Goal: Task Accomplishment & Management: Manage account settings

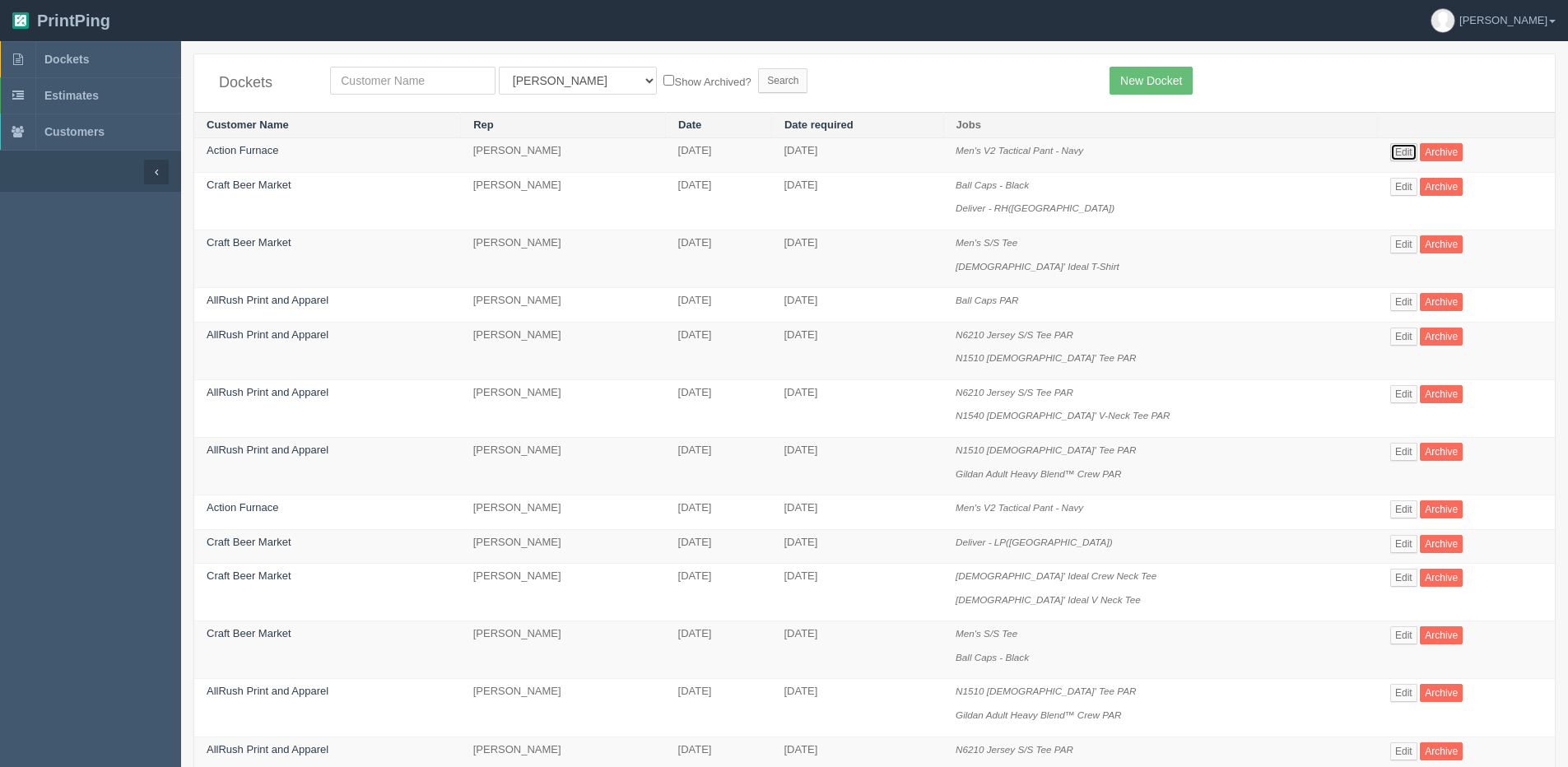
click at [1398, 152] on link "Edit" at bounding box center [1404, 152] width 27 height 19
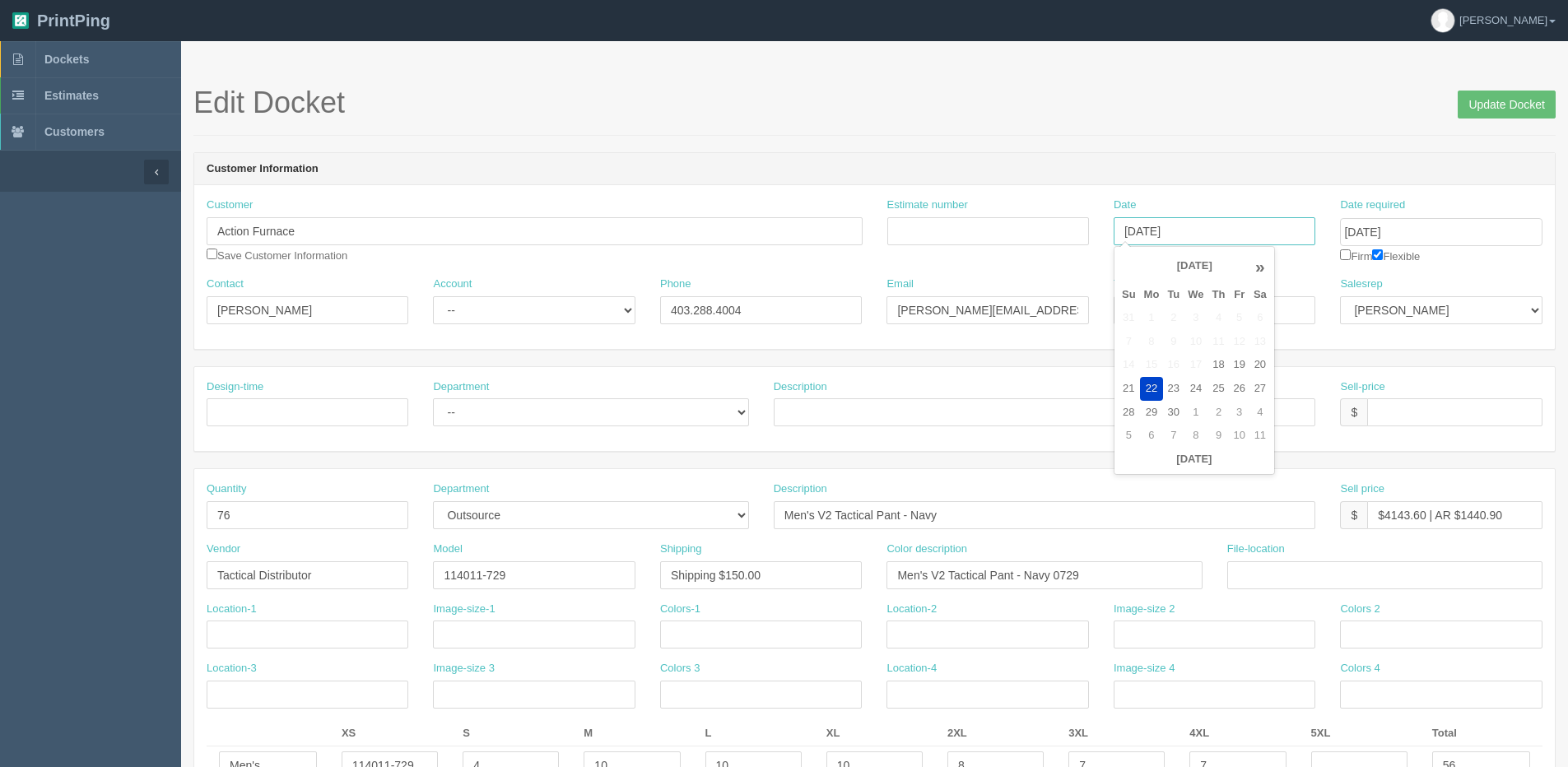
click at [1234, 232] on input "September 22, 2025" at bounding box center [1214, 231] width 202 height 28
click at [1168, 381] on td "23" at bounding box center [1173, 388] width 21 height 23
type input "September 23, 2025"
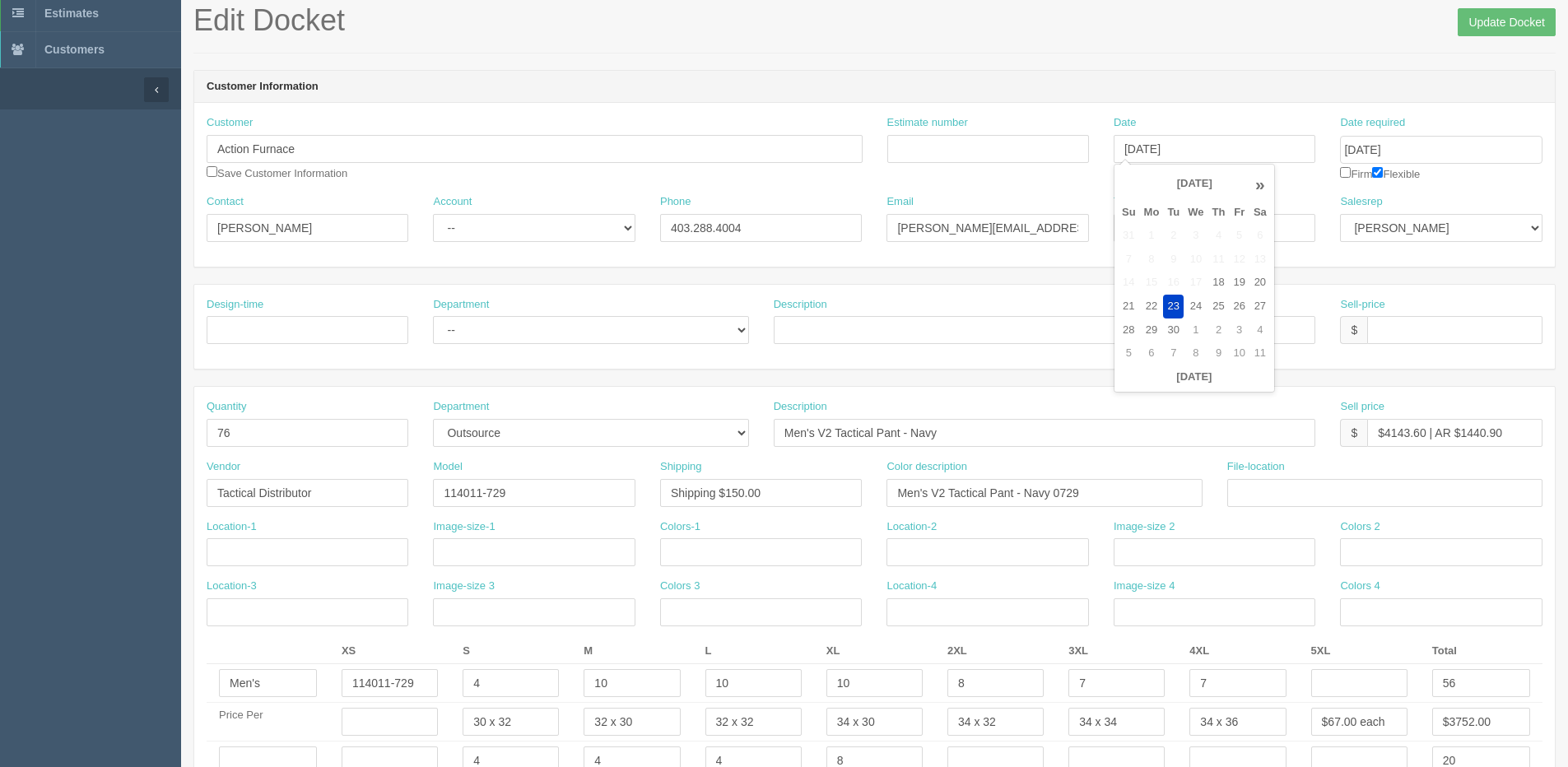
click at [1263, 195] on th "»" at bounding box center [1260, 185] width 22 height 33
click at [1482, 144] on input "October 24, 2025" at bounding box center [1441, 150] width 202 height 28
click at [1418, 288] on td "15" at bounding box center [1422, 284] width 23 height 23
type input "October 15, 2025"
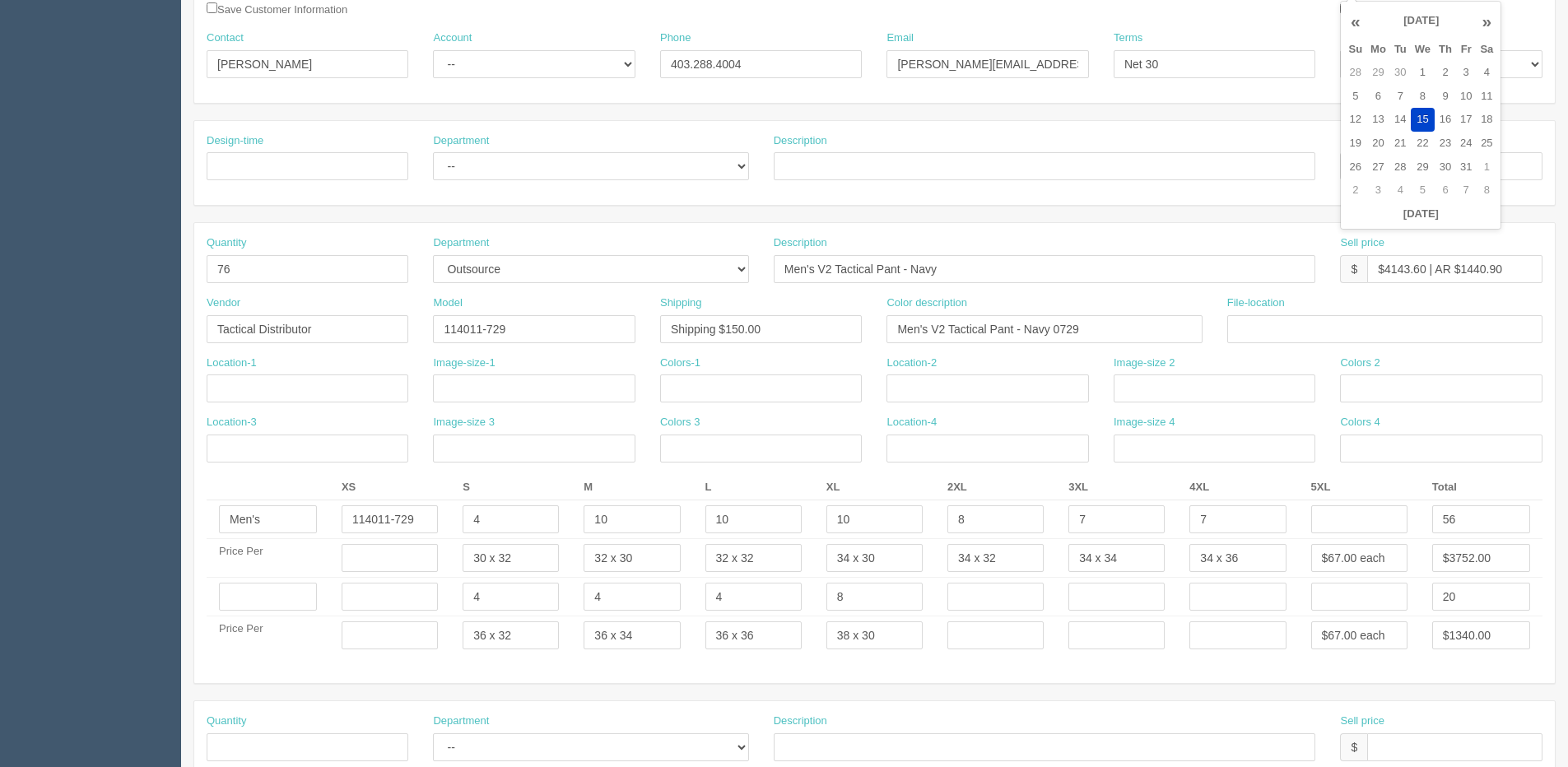
scroll to position [247, 0]
click at [1499, 331] on input "File-location" at bounding box center [1384, 328] width 315 height 28
click at [1385, 271] on input "$4143.60 | AR $1440.90" at bounding box center [1454, 268] width 175 height 28
drag, startPoint x: 1385, startPoint y: 269, endPoint x: 1423, endPoint y: 273, distance: 38.2
click at [1423, 273] on input "$4143.60 | AR $1440.90" at bounding box center [1454, 268] width 175 height 28
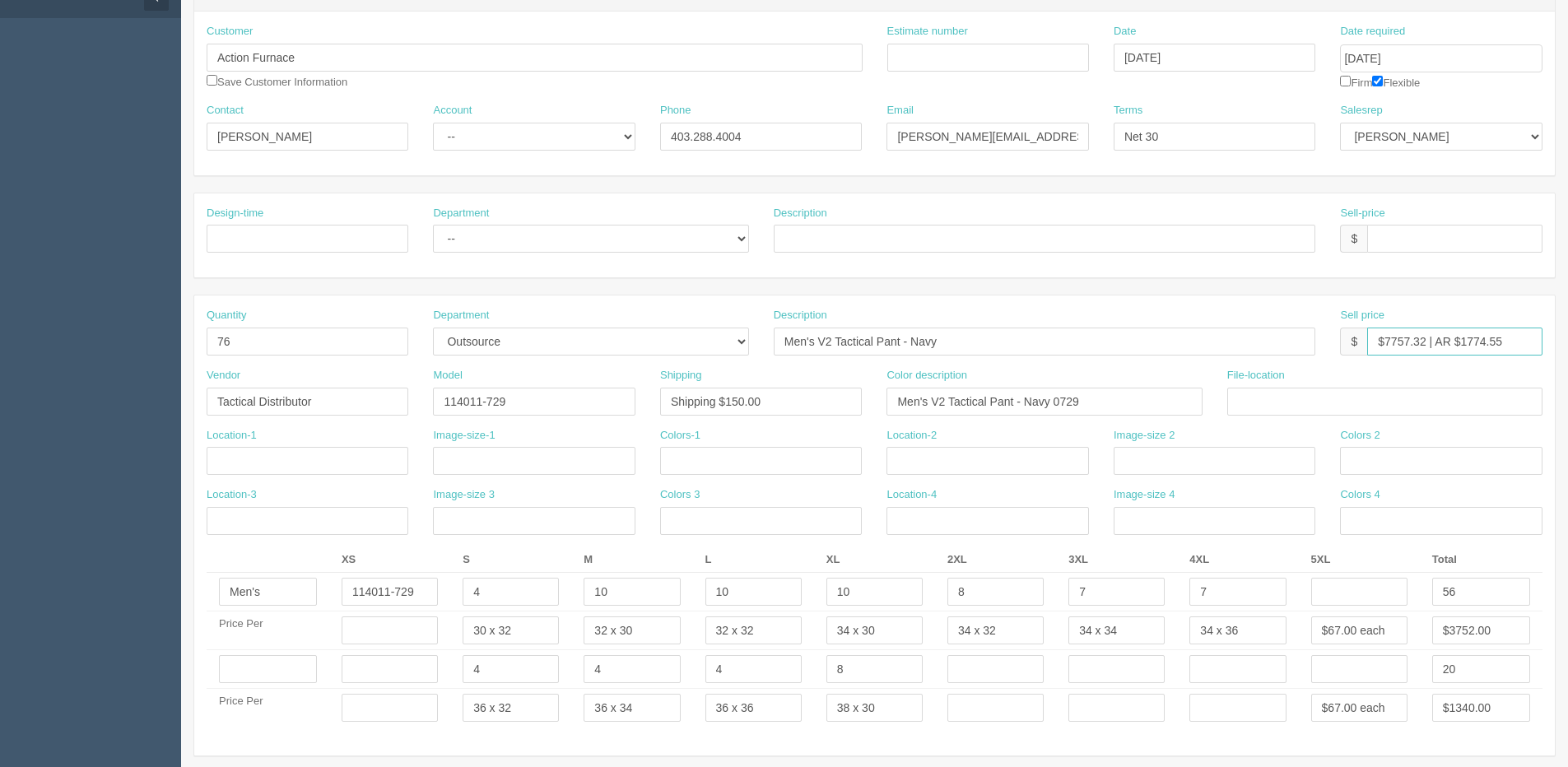
scroll to position [132, 0]
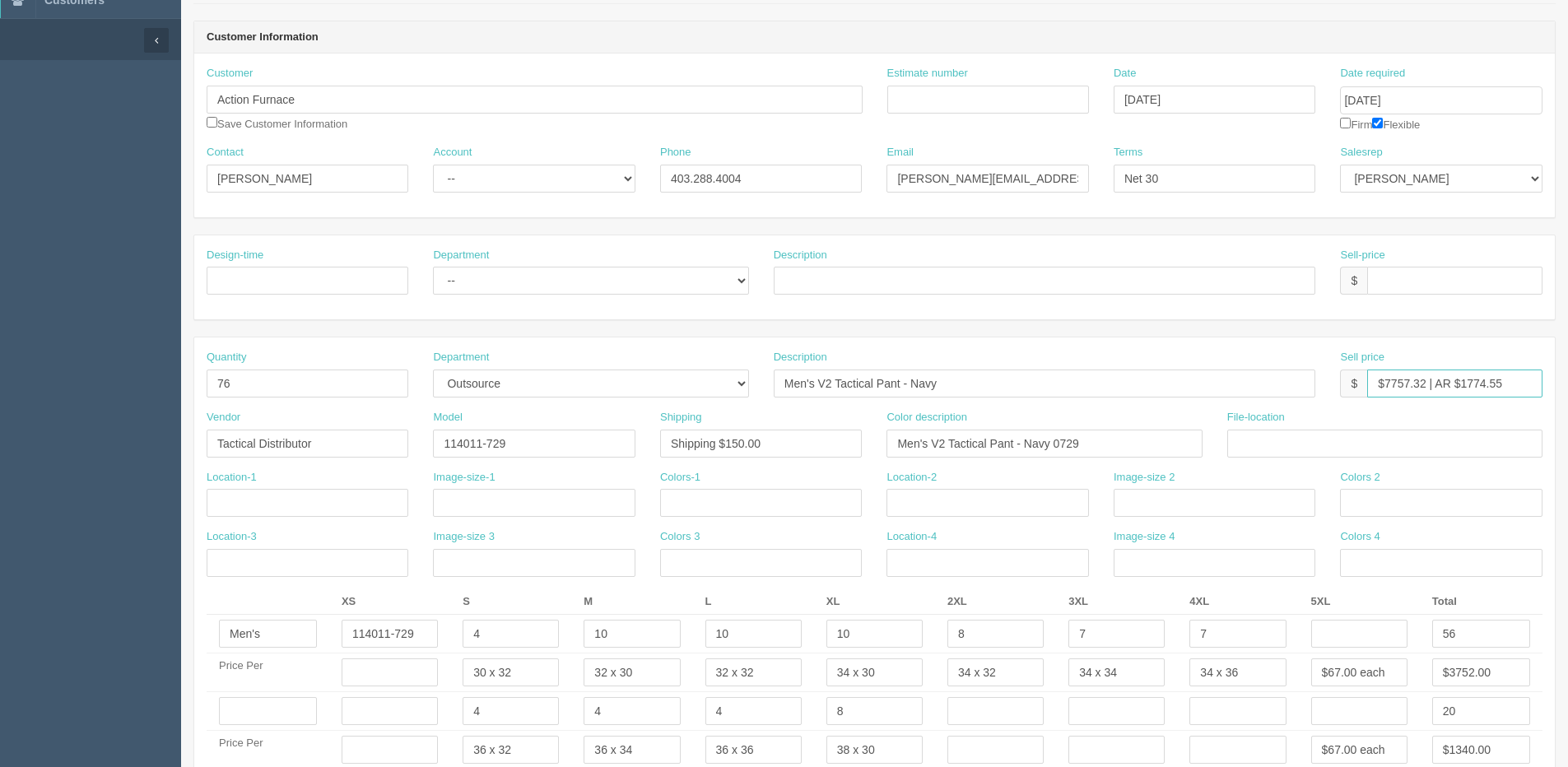
type input "$7757.32 | AR $1774.55"
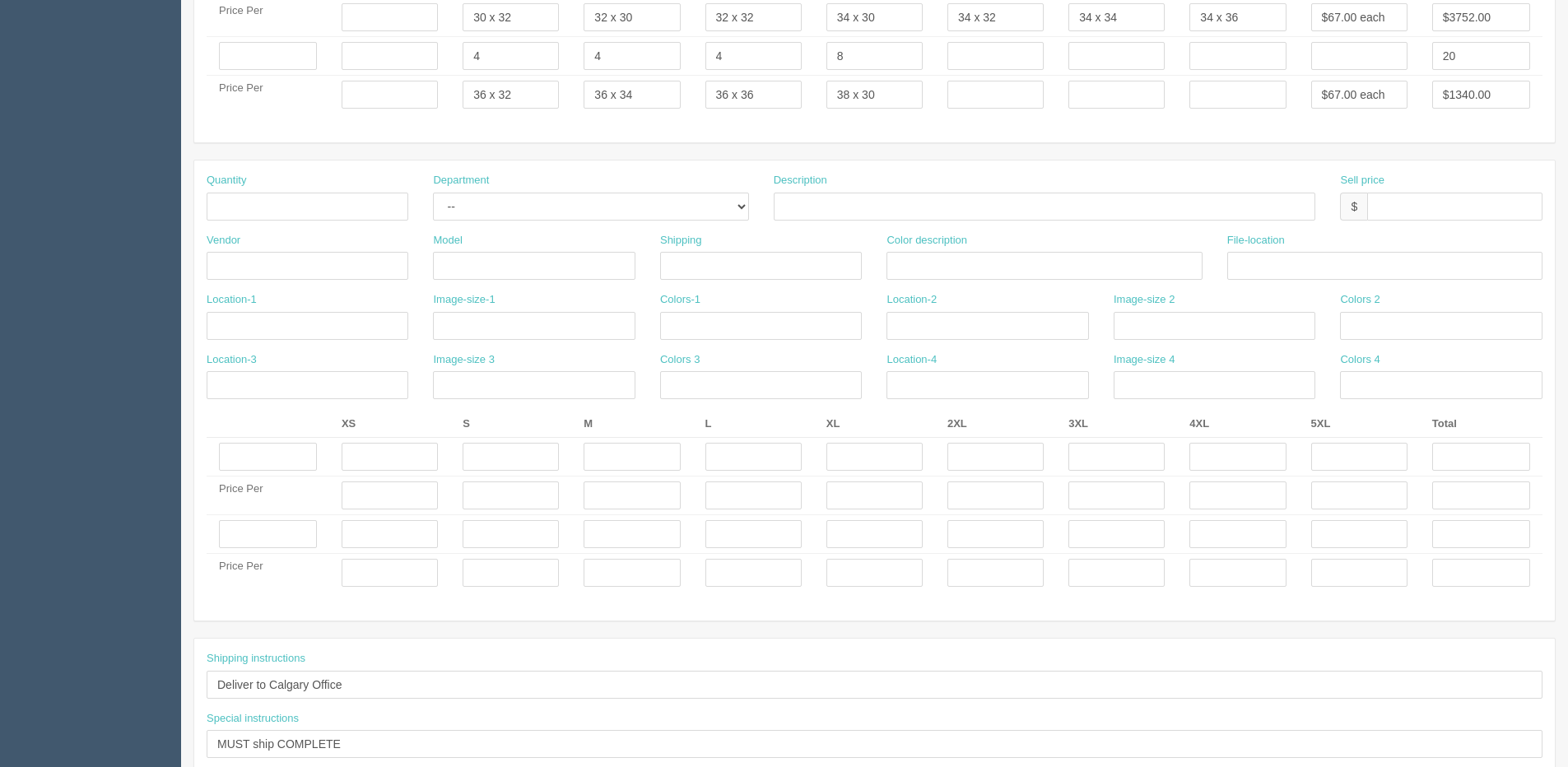
scroll to position [790, 0]
click at [354, 732] on input "MUST ship COMPLETE" at bounding box center [874, 741] width 1335 height 28
drag, startPoint x: 343, startPoint y: 734, endPoint x: 286, endPoint y: 743, distance: 57.7
click at [204, 738] on div "Special instructions MUST ship COMPLETE. Ship FEDEX Ground from Tactical First …" at bounding box center [874, 738] width 1361 height 60
drag, startPoint x: 280, startPoint y: 745, endPoint x: 823, endPoint y: 707, distance: 544.3
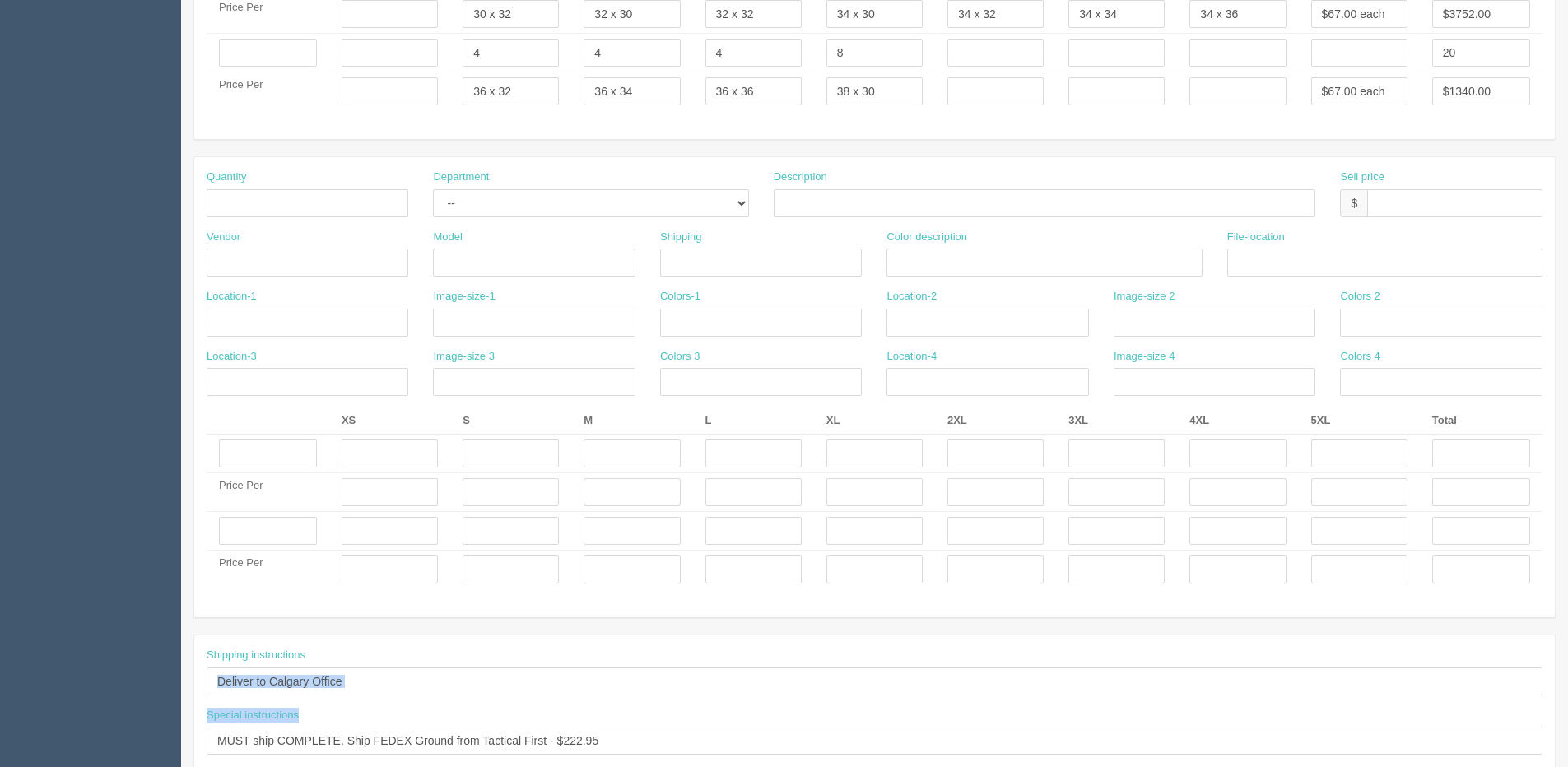
click at [823, 707] on div "Shipping instructions Deliver to Calgary Office Special instructions MUST ship …" at bounding box center [874, 707] width 1361 height 119
click at [623, 727] on input "MUST ship COMPLETE. Ship FEDEX Ground from Tactical First - $222.95" at bounding box center [874, 741] width 1335 height 28
type input "MUST ship COMPLETE. Ship FEDEX Ground from Tactical First - $222.95, plus shipp…"
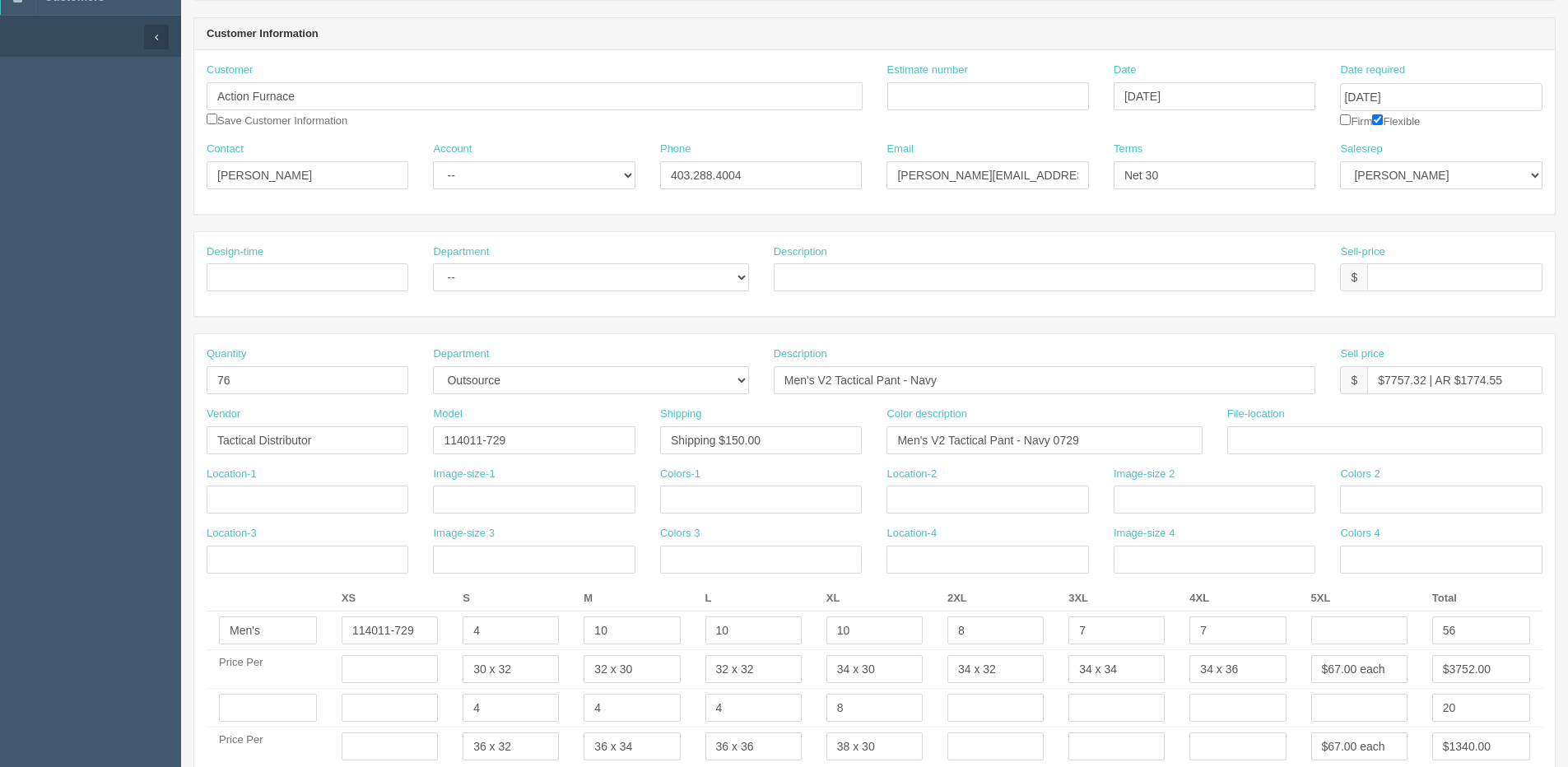
scroll to position [132, 0]
click at [1440, 106] on input "October 15, 2025" at bounding box center [1441, 100] width 202 height 28
click at [1470, 236] on td "17" at bounding box center [1465, 234] width 20 height 23
type input "October 17, 2025"
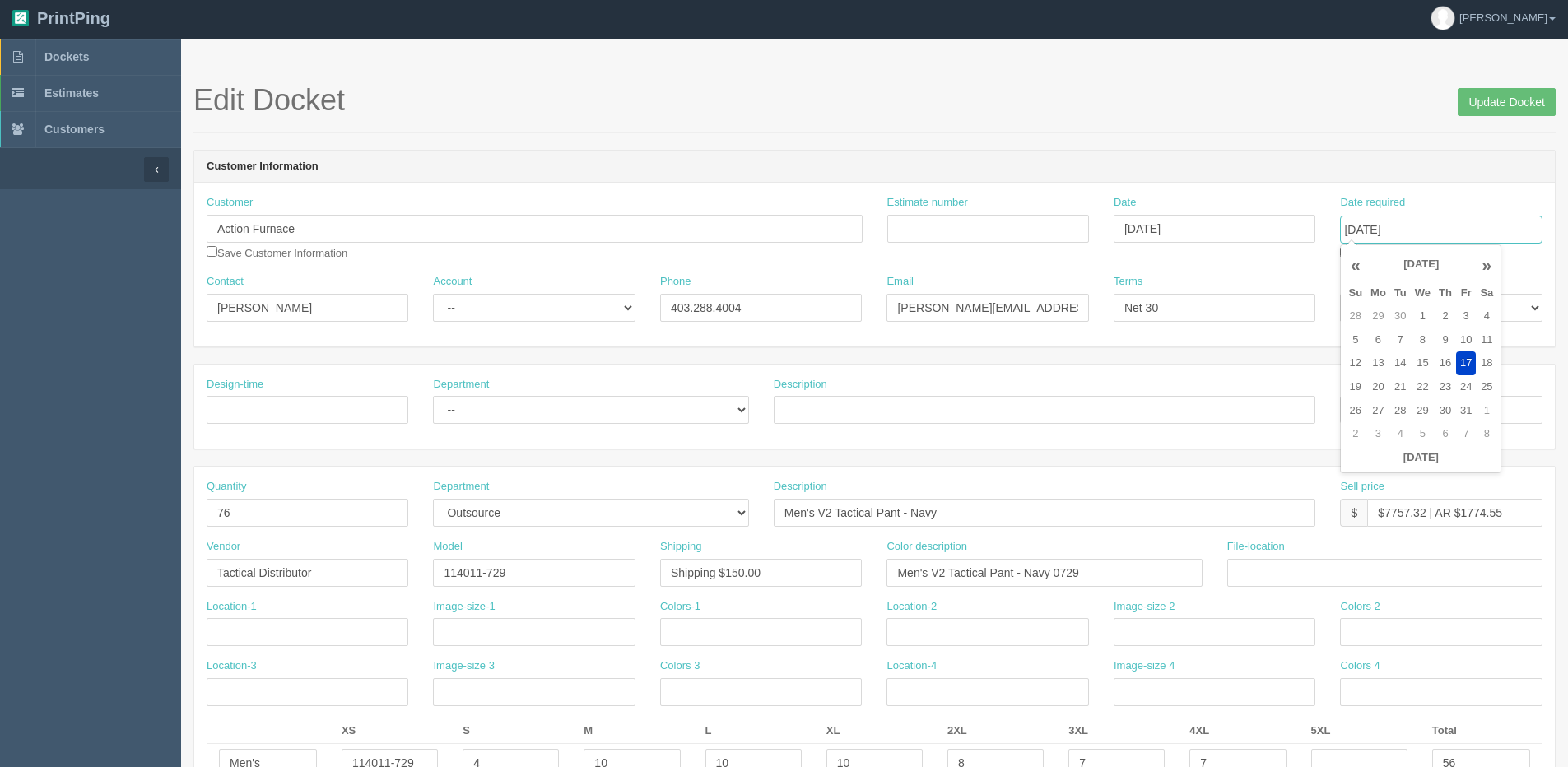
scroll to position [0, 0]
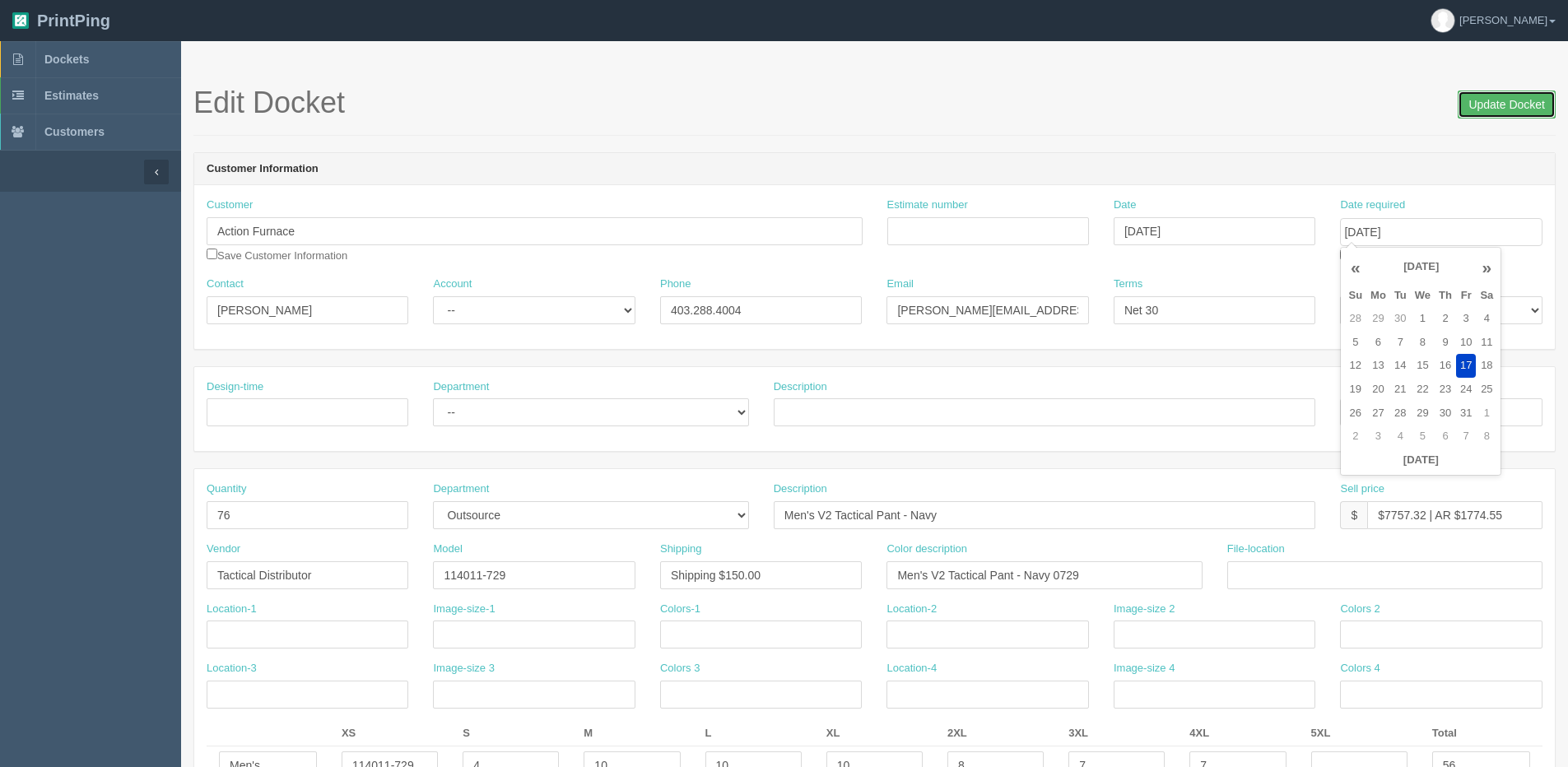
click at [1494, 111] on input "Update Docket" at bounding box center [1506, 105] width 98 height 28
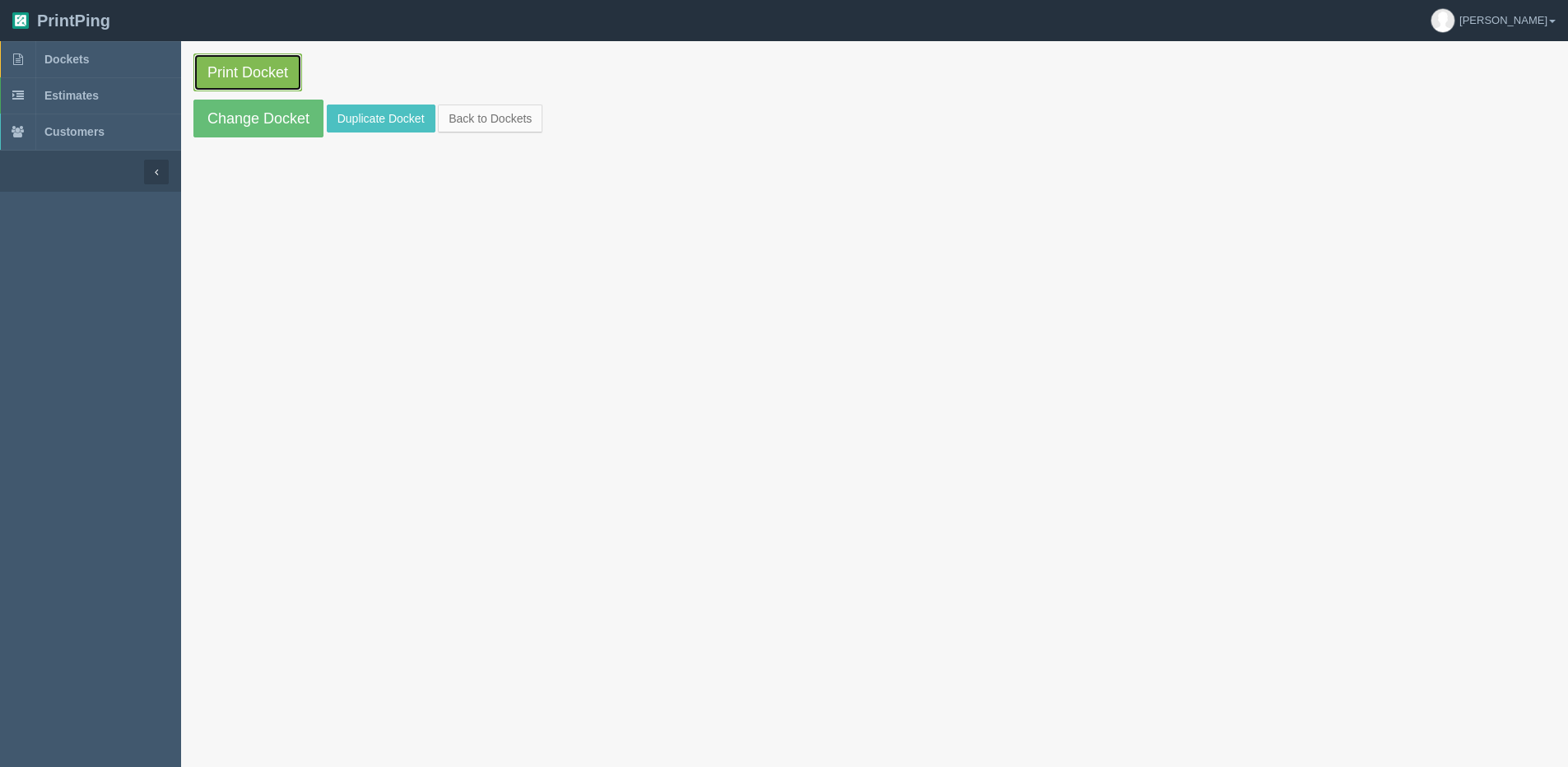
click at [221, 70] on link "Print Docket" at bounding box center [247, 72] width 109 height 38
click at [206, 115] on link "Change Docket" at bounding box center [258, 118] width 130 height 38
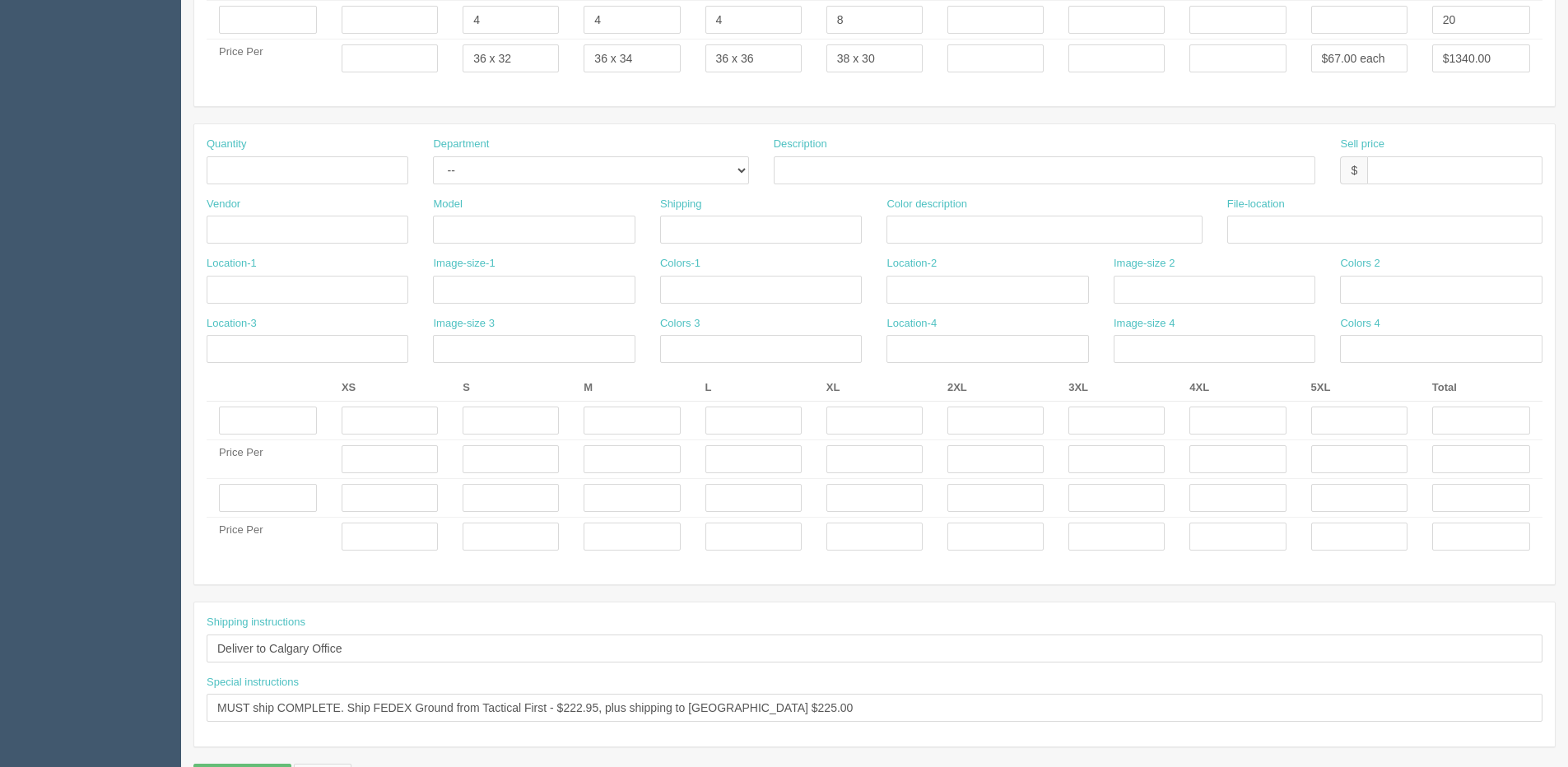
scroll to position [873, 0]
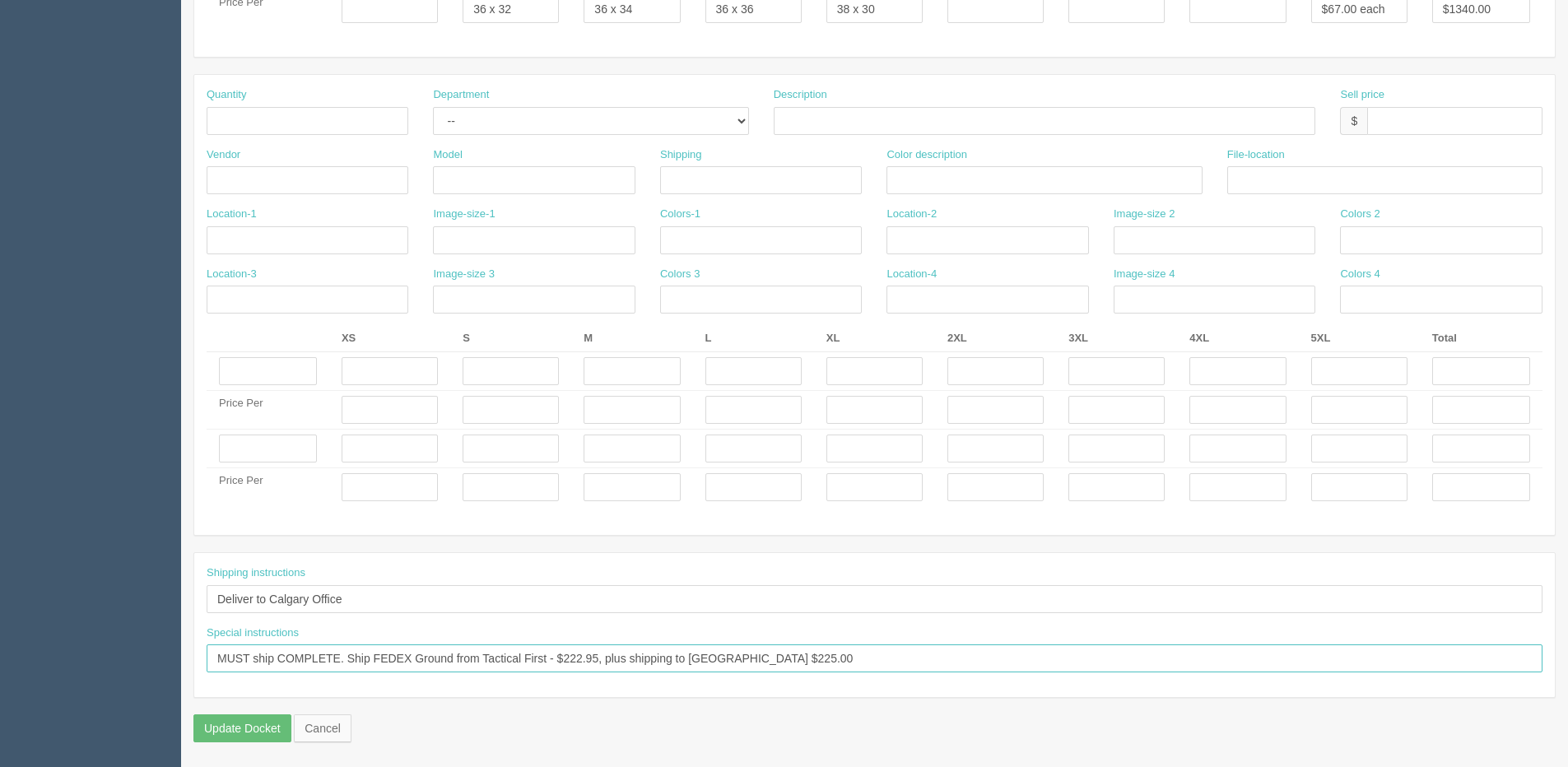
click at [562, 655] on input "MUST ship COMPLETE. Ship FEDEX Ground from Tactical First - $222.95, plus shipp…" at bounding box center [874, 658] width 1335 height 28
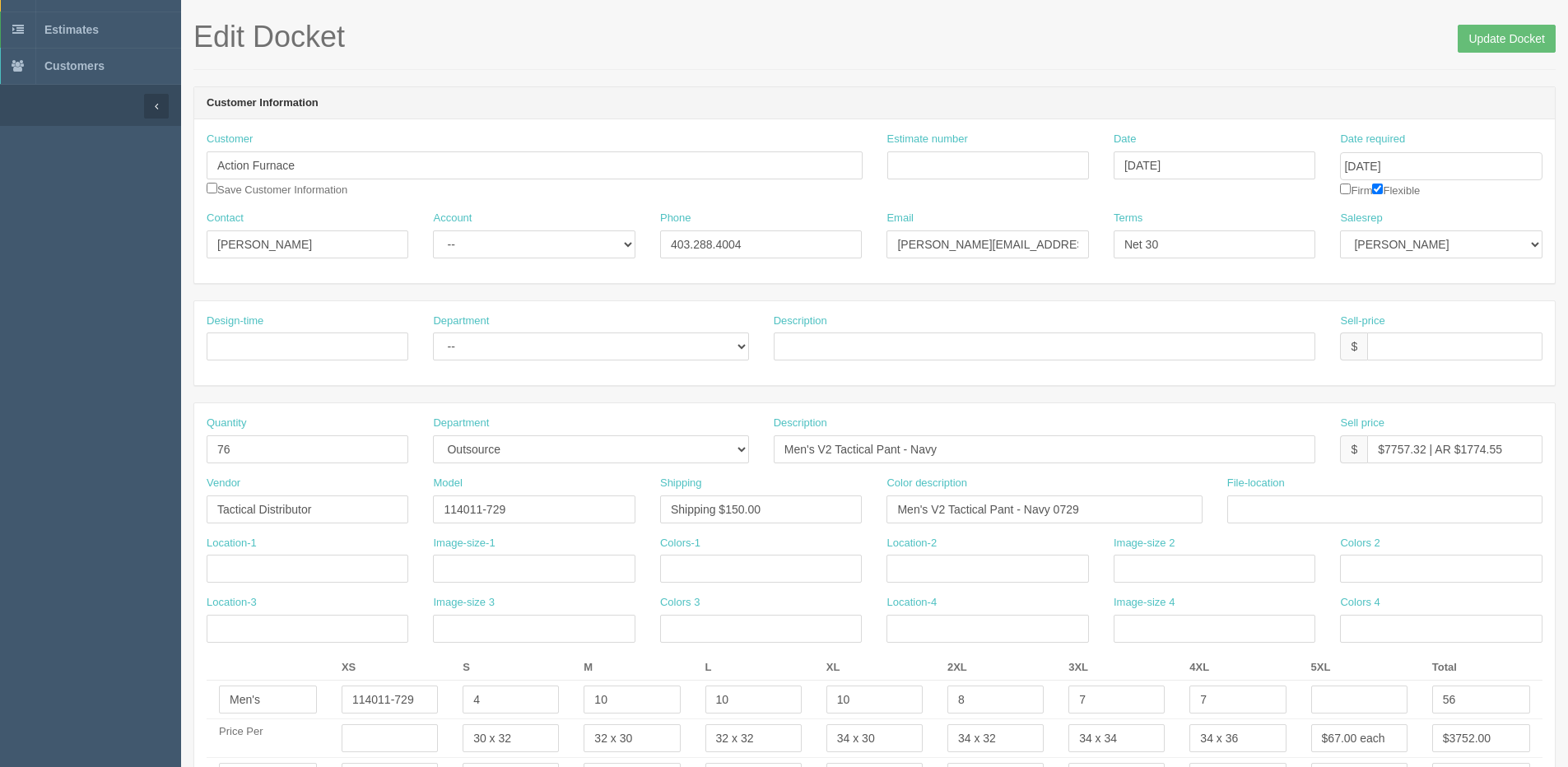
scroll to position [0, 0]
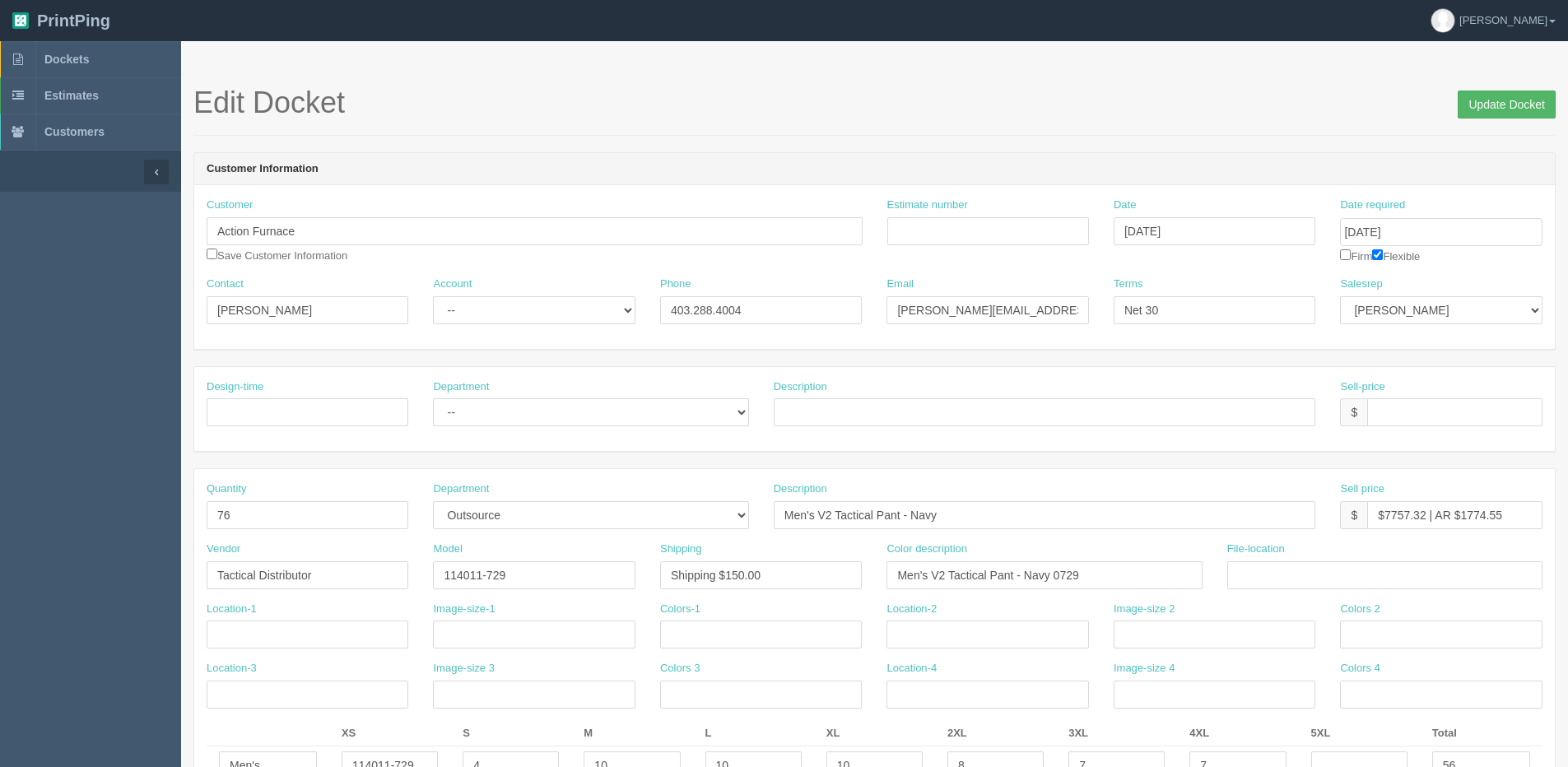
type input "MUST ship COMPLETE. Ship FEDEX Ground from Tactical First - $225.00, plus shipp…"
drag, startPoint x: 1511, startPoint y: 98, endPoint x: 1400, endPoint y: 92, distance: 111.2
click at [1506, 98] on input "Update Docket" at bounding box center [1506, 105] width 98 height 28
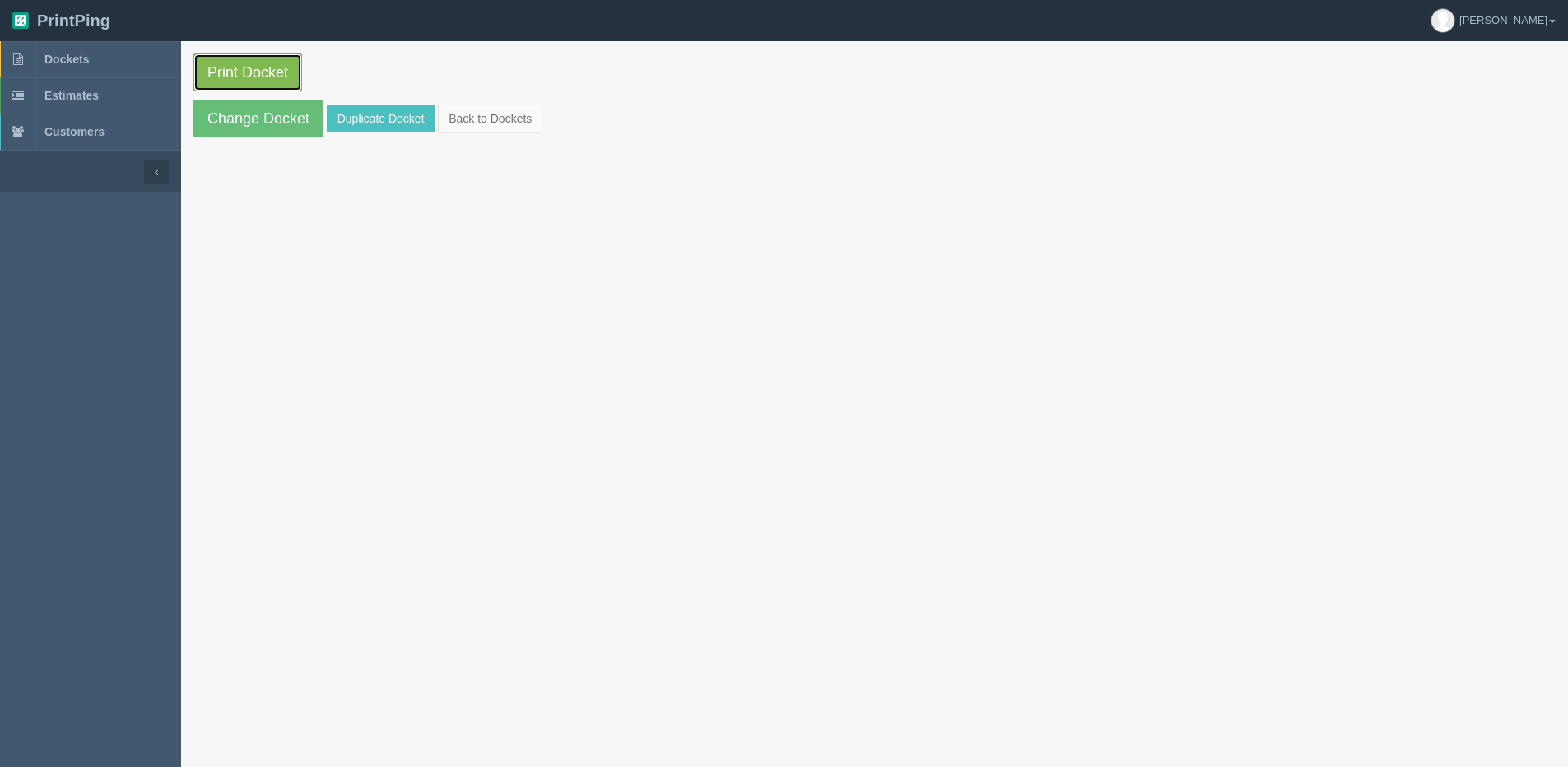
click at [236, 68] on link "Print Docket" at bounding box center [247, 72] width 109 height 38
click at [220, 132] on link "Change Docket" at bounding box center [258, 118] width 130 height 38
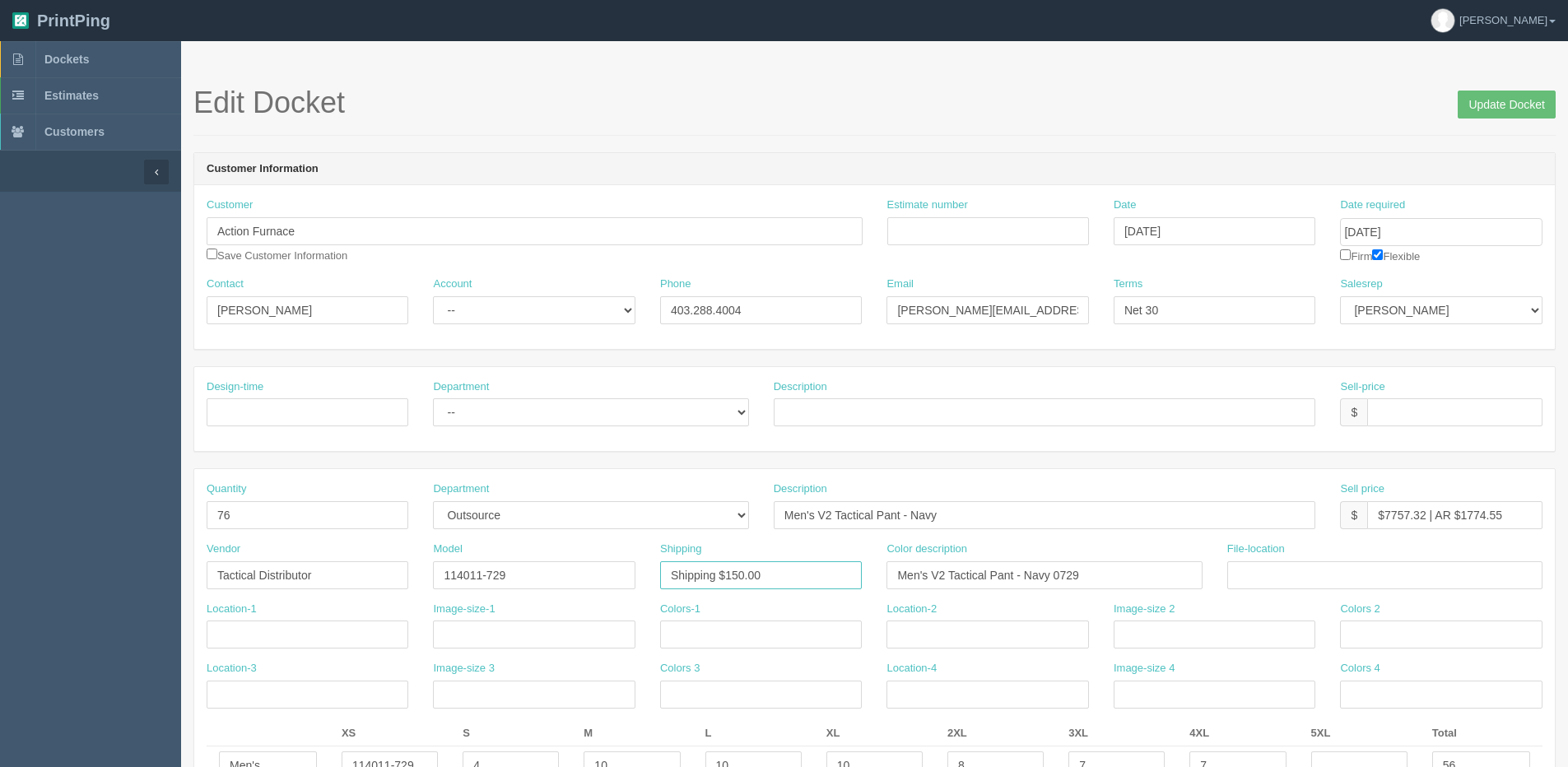
drag, startPoint x: 823, startPoint y: 568, endPoint x: 335, endPoint y: 584, distance: 488.3
click at [342, 584] on div "Vendor Tactical Distributor Model 114011-729 Shipping Shipping $150.00 Color de…" at bounding box center [874, 571] width 1361 height 60
type input "See special Instructions"
click at [1486, 108] on input "Update Docket" at bounding box center [1506, 105] width 98 height 28
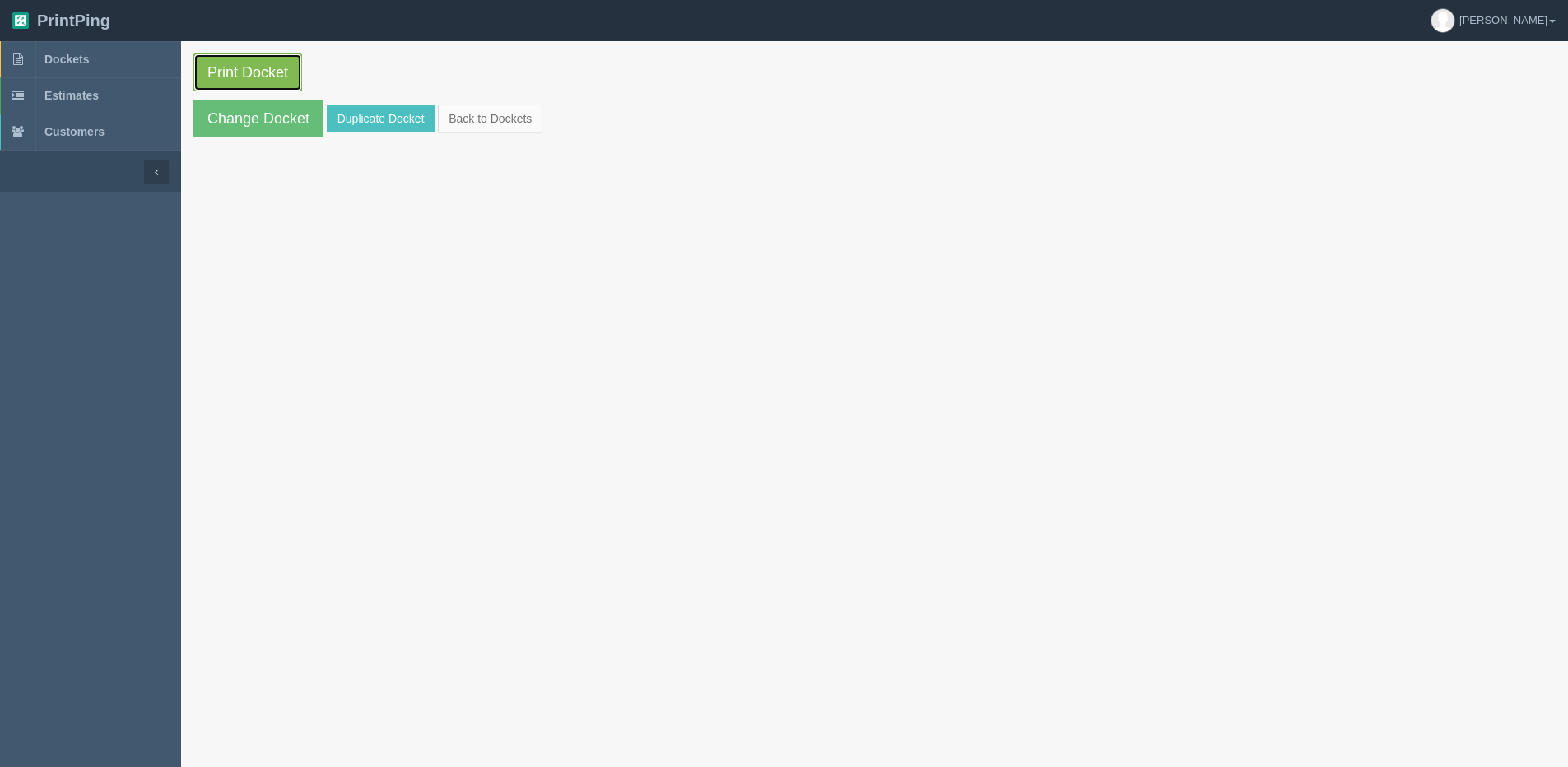
click at [246, 60] on link "Print Docket" at bounding box center [247, 72] width 109 height 38
click at [517, 117] on link "Back to Dockets" at bounding box center [490, 118] width 105 height 28
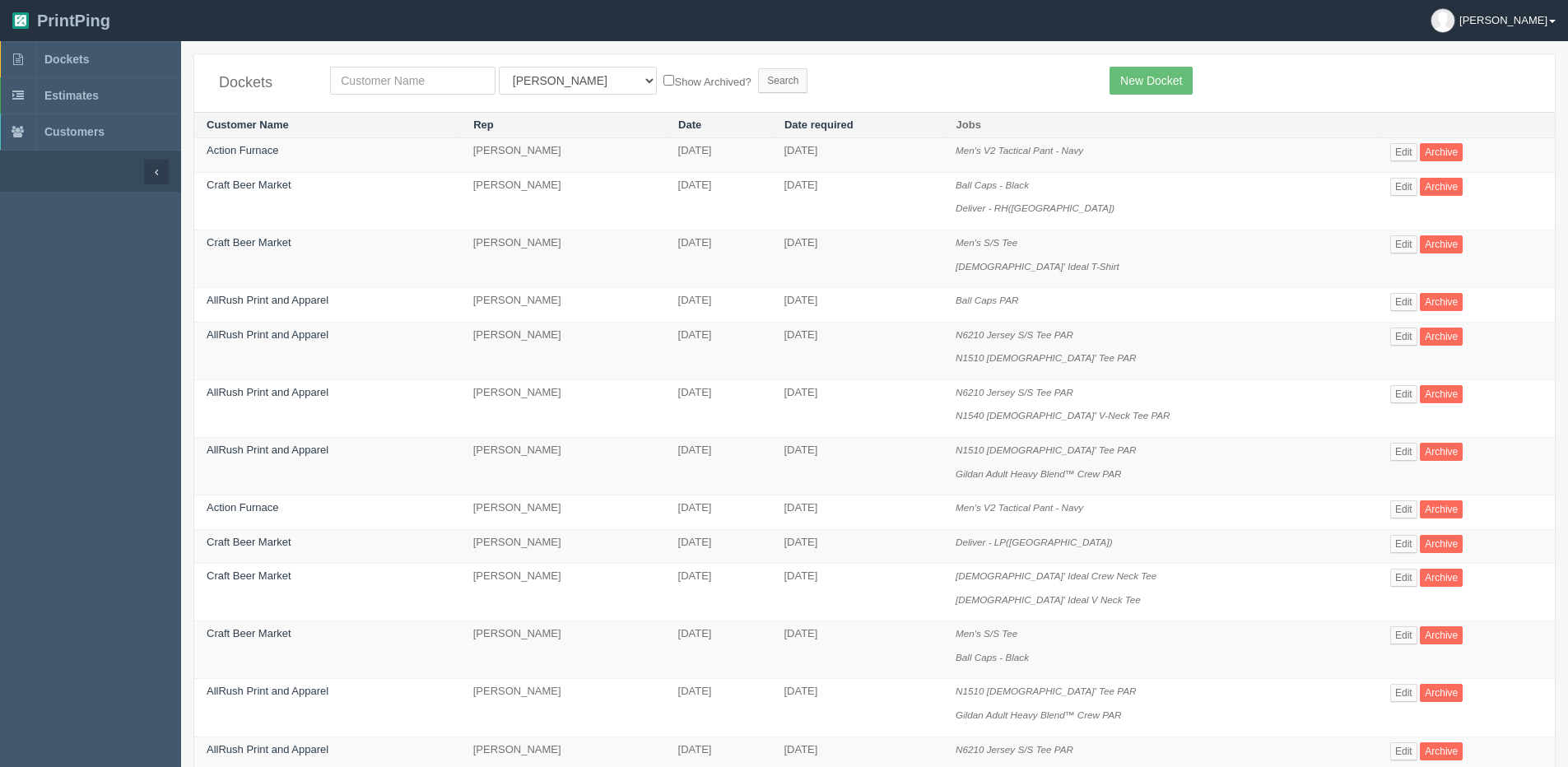
click at [1549, 23] on b at bounding box center [1551, 21] width 7 height 3
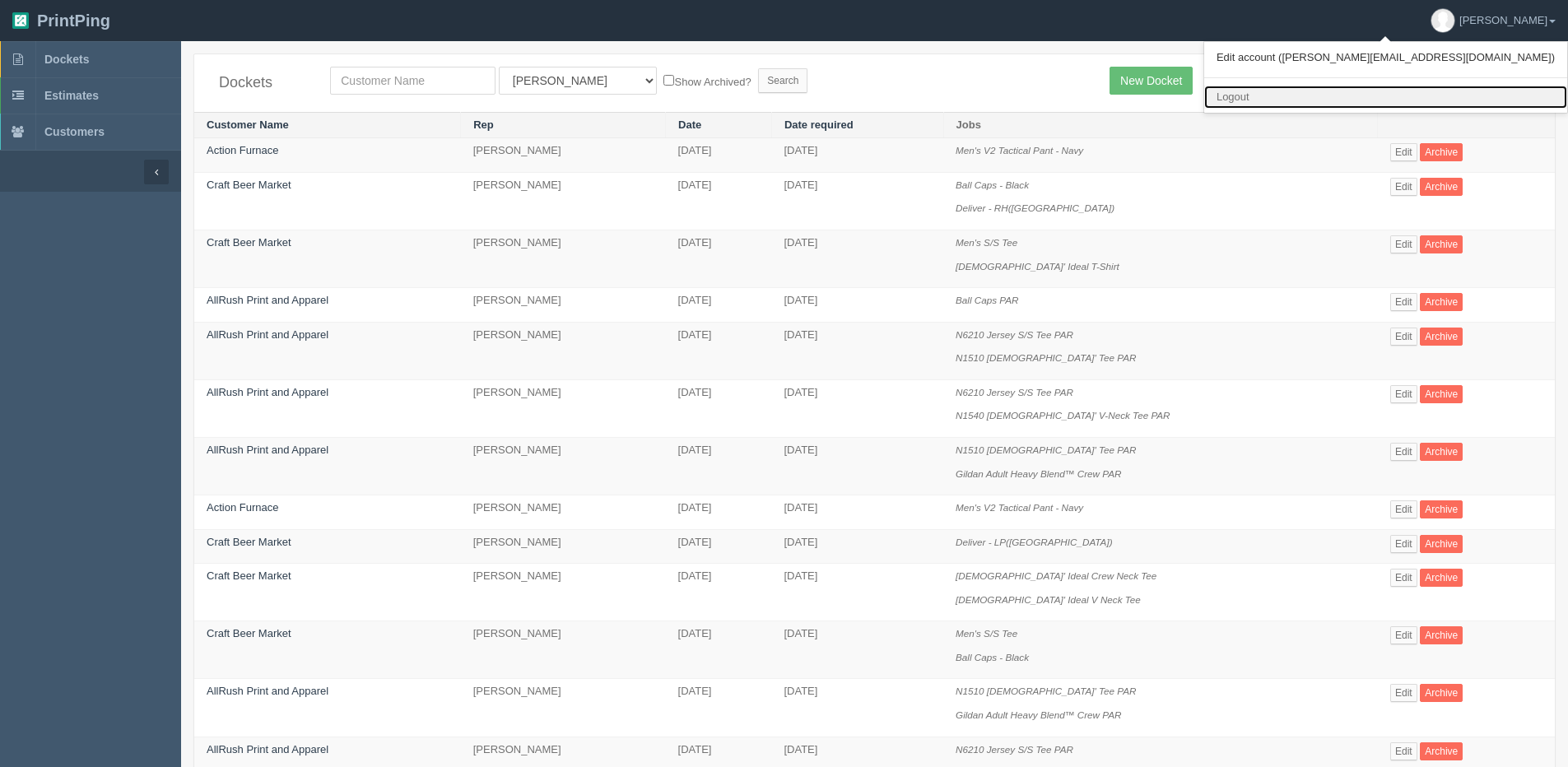
click at [1403, 91] on link "Logout" at bounding box center [1385, 97] width 363 height 23
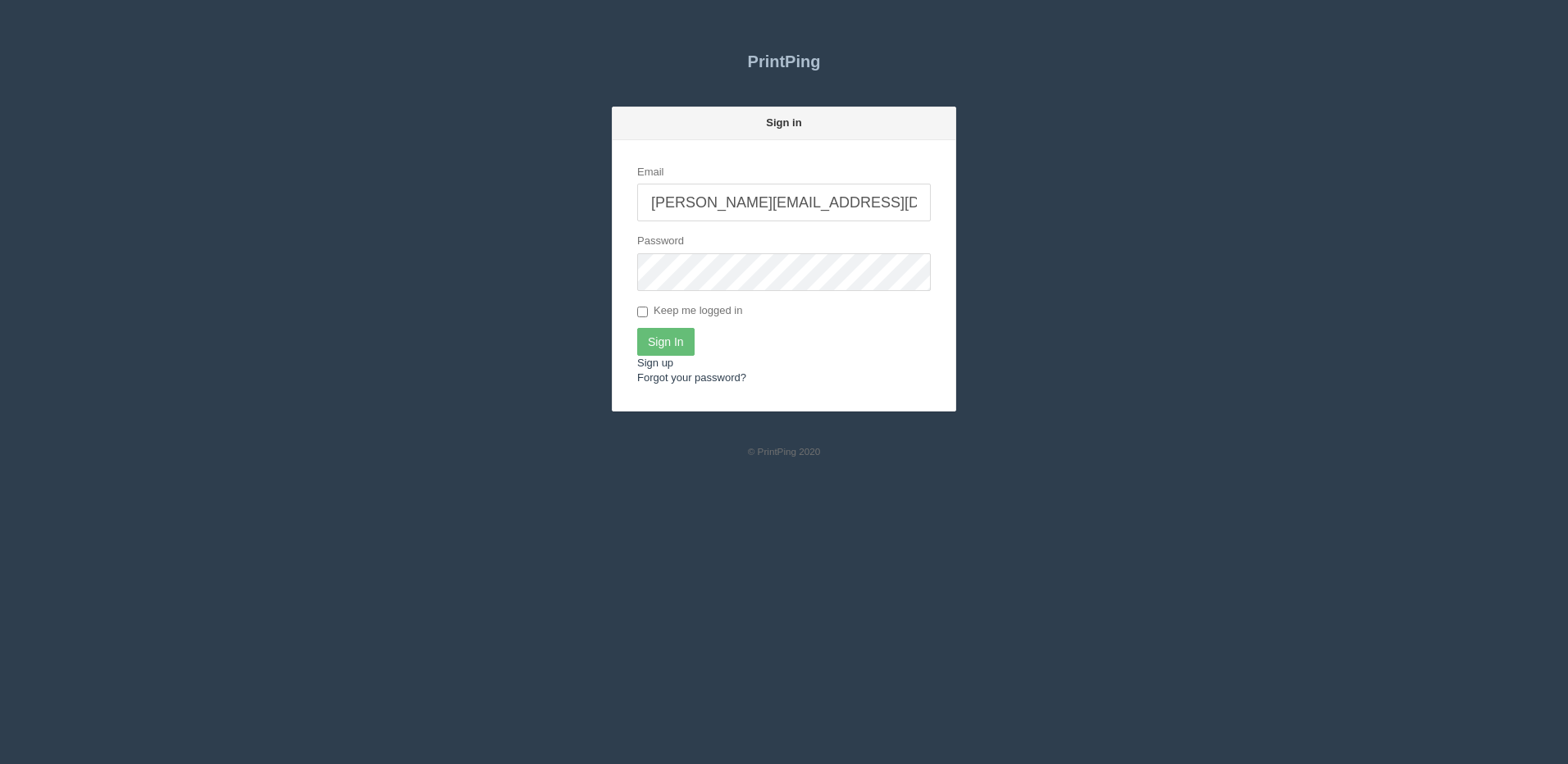
click at [746, 207] on input "[PERSON_NAME][EMAIL_ADDRESS][DOMAIN_NAME]" at bounding box center [784, 202] width 293 height 38
type input "[PERSON_NAME][EMAIL_ADDRESS][DOMAIN_NAME]"
click at [682, 338] on input "Sign In" at bounding box center [666, 342] width 57 height 28
